Goal: Task Accomplishment & Management: Complete application form

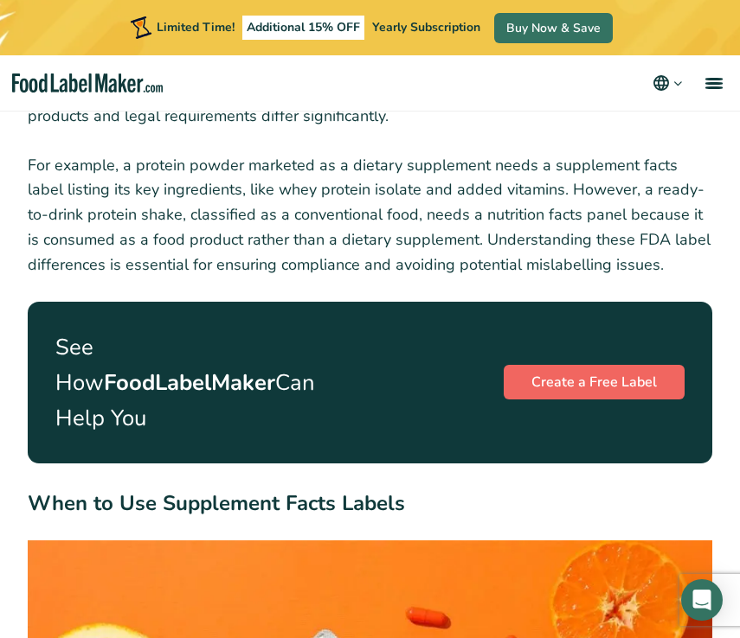
click at [546, 365] on link "Create a Free Label" at bounding box center [593, 382] width 181 height 35
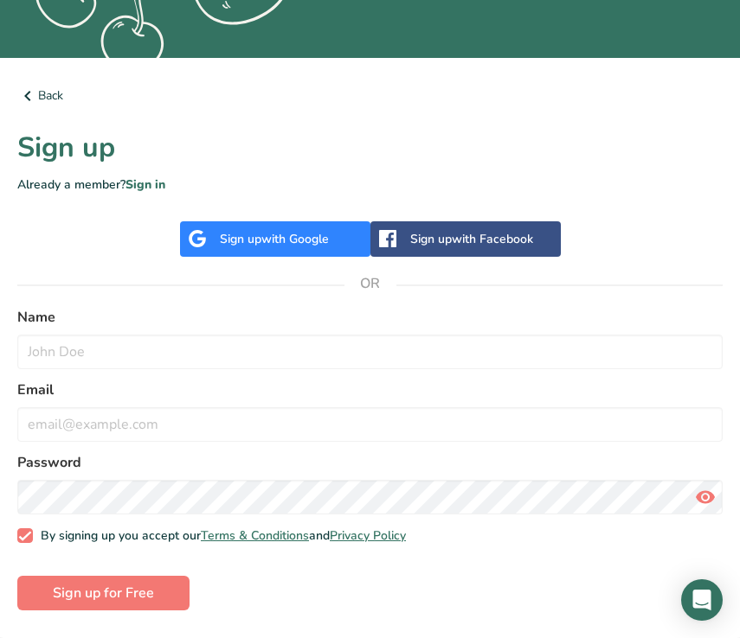
scroll to position [509, 0]
click at [313, 234] on span "with Google" at bounding box center [294, 239] width 67 height 16
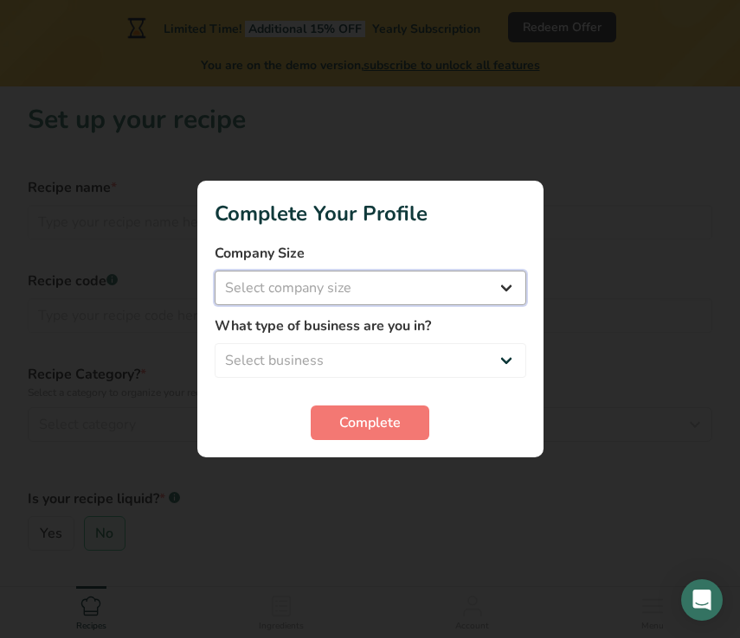
select select "1"
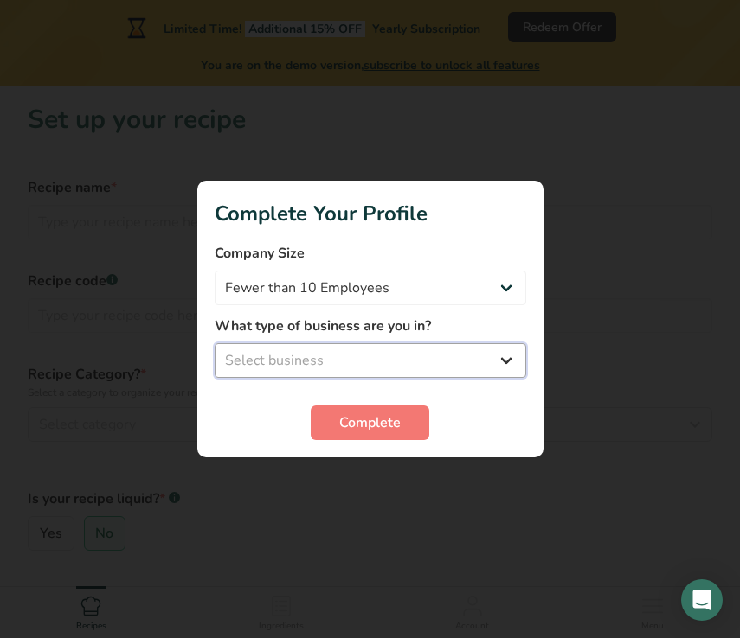
select select "8"
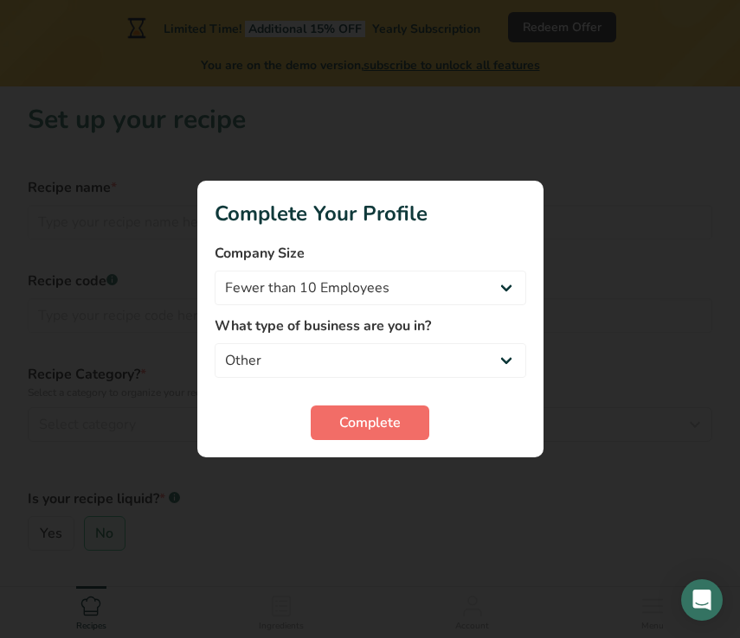
click at [386, 417] on span "Complete" at bounding box center [369, 423] width 61 height 21
